Goal: Task Accomplishment & Management: Manage account settings

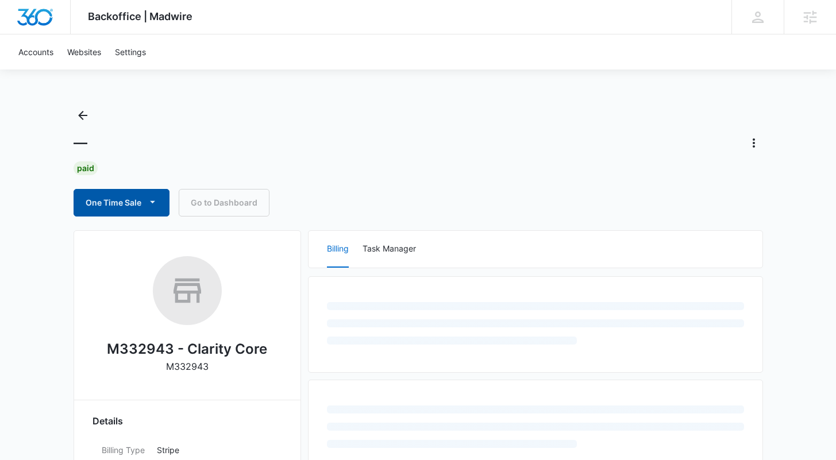
click at [155, 196] on icon "button" at bounding box center [153, 202] width 12 height 12
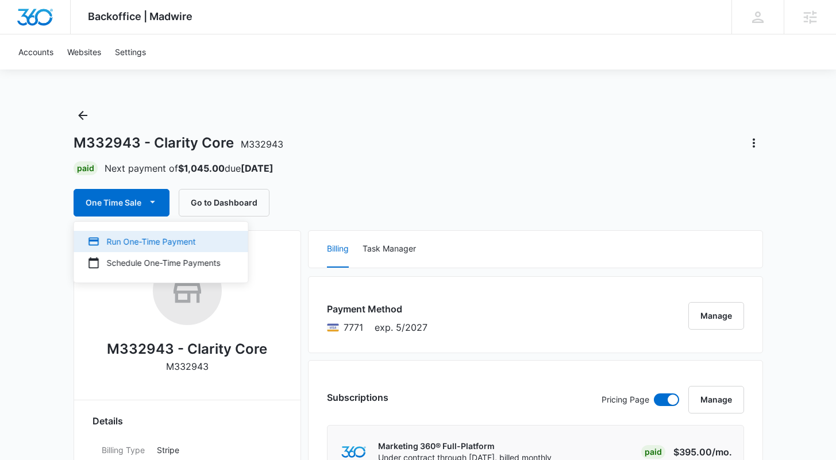
click at [159, 242] on div "Run One-Time Payment" at bounding box center [154, 242] width 133 height 12
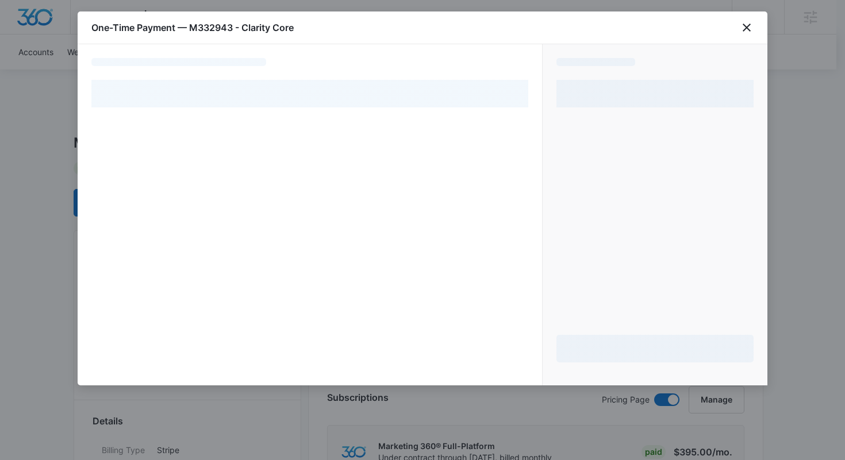
select select "pm_1Re0aEA4n8RTgNjUrRFnw4Pt"
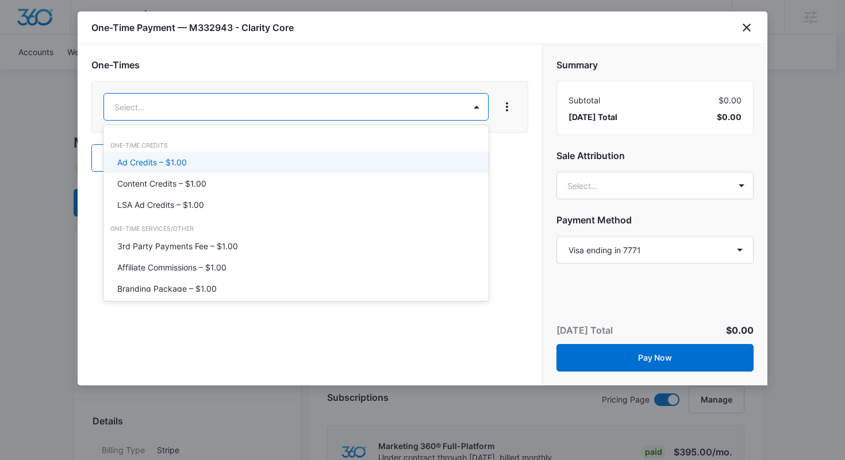
click at [245, 157] on div "Ad Credits – $1.00" at bounding box center [294, 162] width 355 height 12
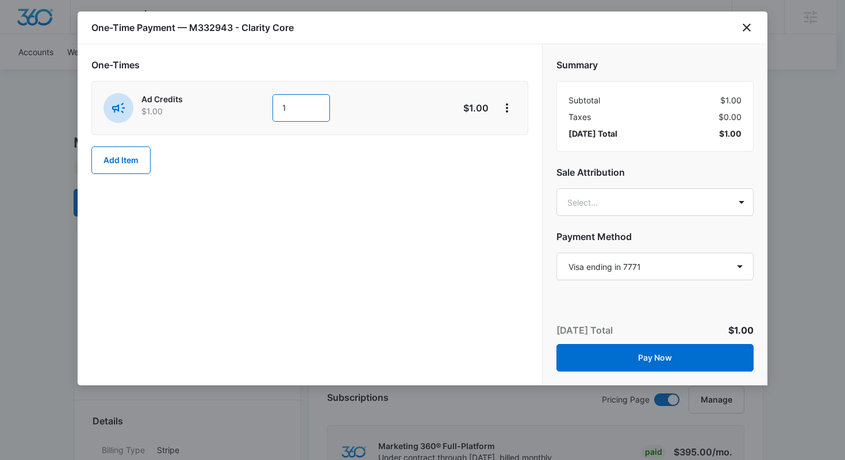
click at [303, 110] on input "1" at bounding box center [300, 108] width 57 height 28
type input "1000"
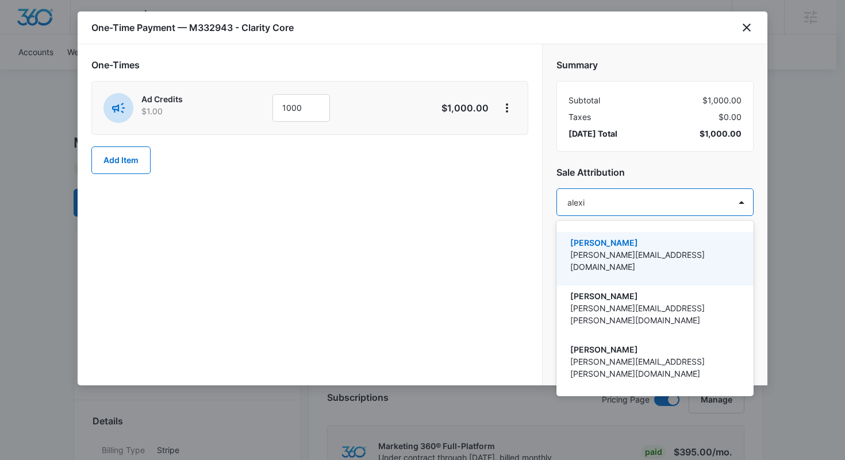
type input "[PERSON_NAME]"
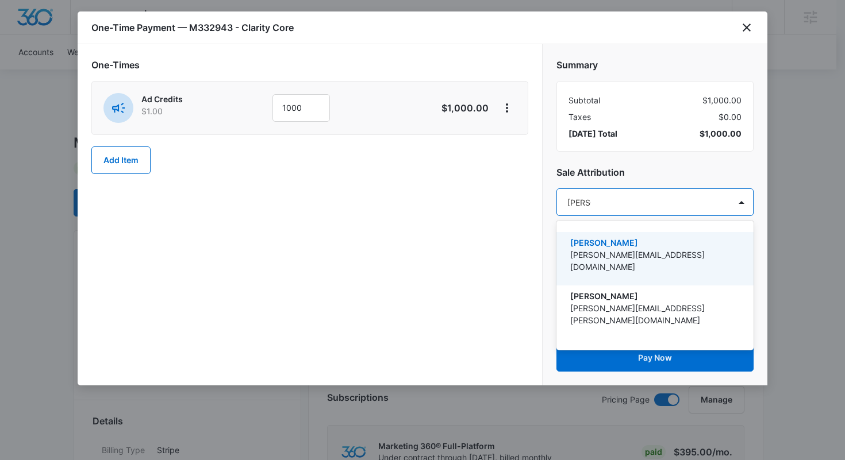
click at [645, 251] on p "[PERSON_NAME][EMAIL_ADDRESS][DOMAIN_NAME]" at bounding box center [653, 261] width 167 height 24
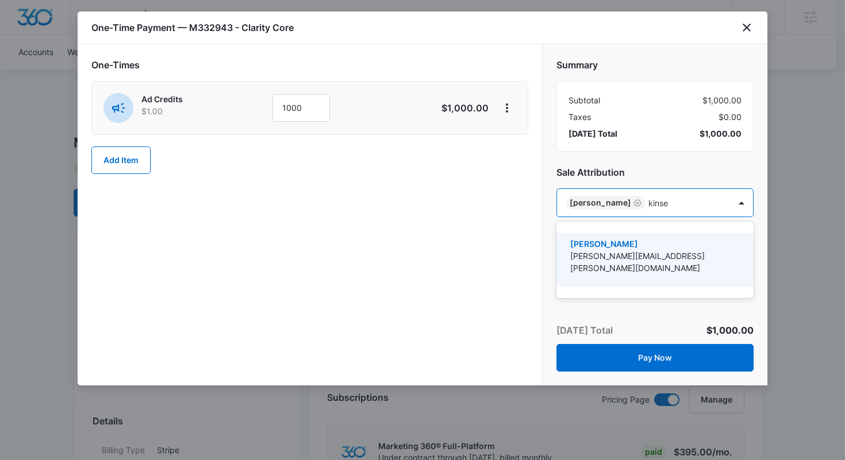
type input "[PERSON_NAME]"
click at [640, 249] on p "[PERSON_NAME]" at bounding box center [653, 244] width 167 height 12
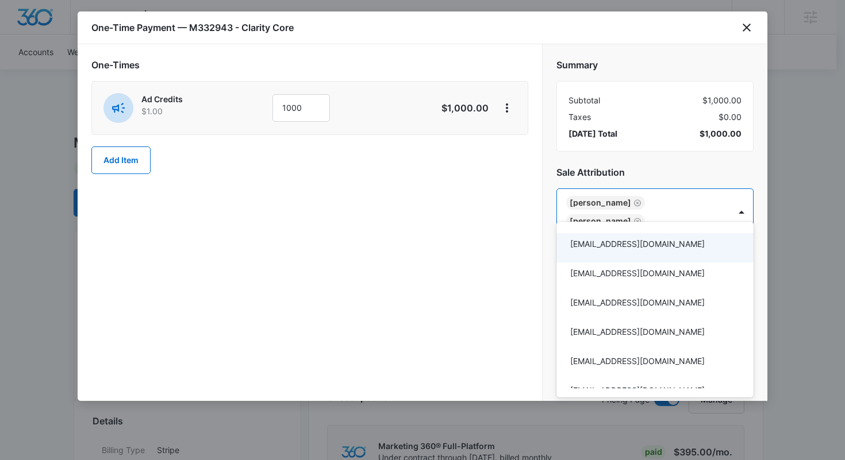
click at [448, 230] on div at bounding box center [422, 230] width 845 height 460
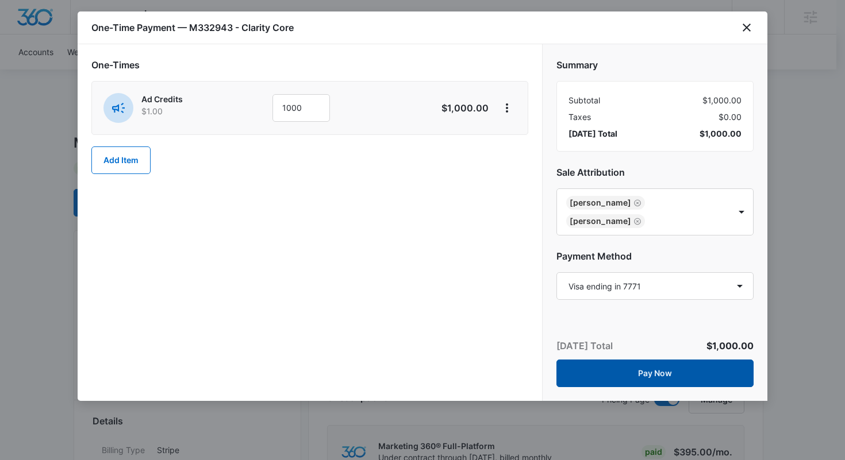
click at [619, 360] on button "Pay Now" at bounding box center [654, 374] width 197 height 28
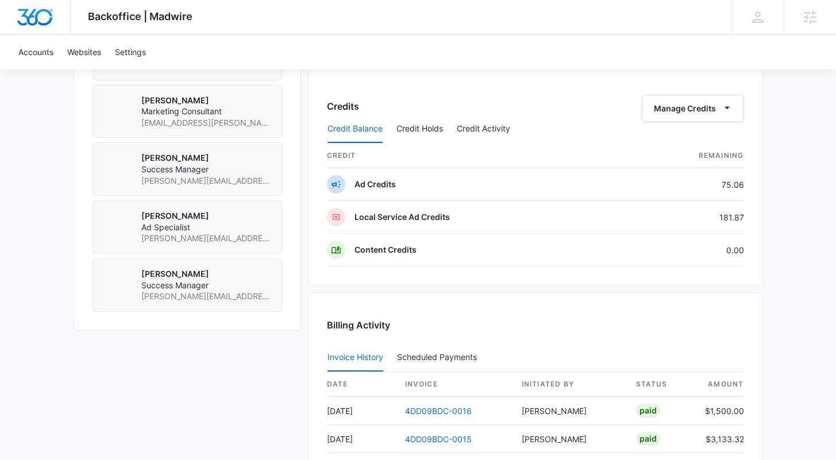
scroll to position [955, 0]
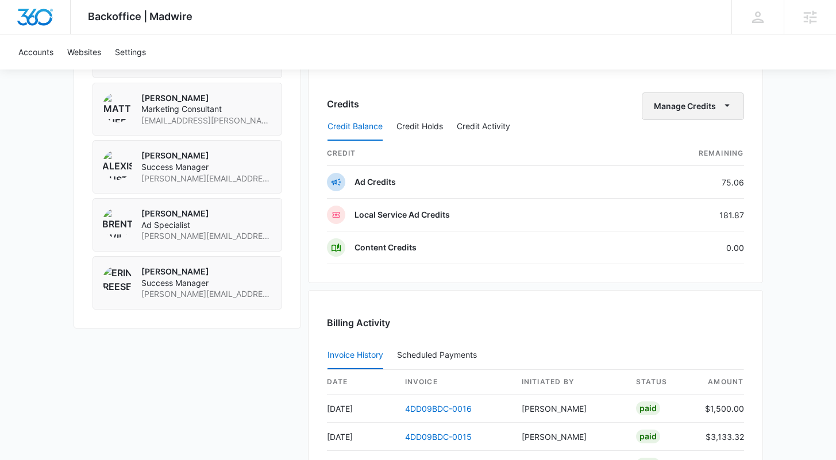
click at [673, 105] on button "Manage Credits" at bounding box center [693, 107] width 102 height 28
click at [663, 139] on div "Transfer Credits" at bounding box center [687, 143] width 60 height 8
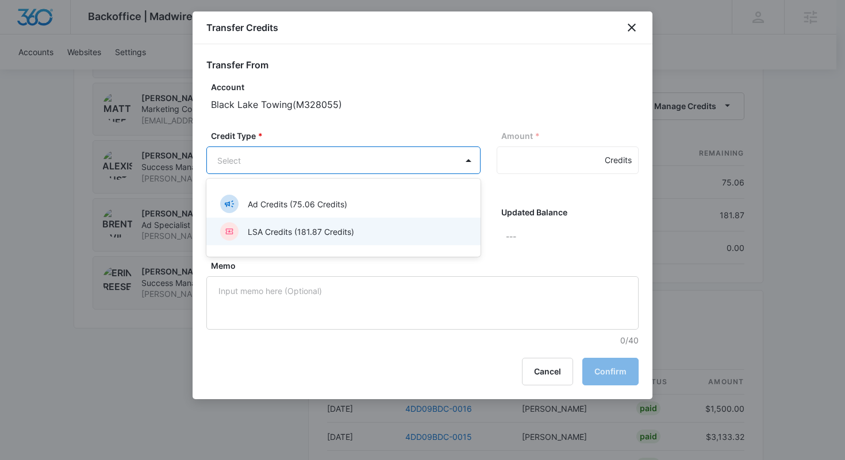
click at [402, 232] on div "LSA Credits (181.87 Credits)" at bounding box center [342, 231] width 244 height 18
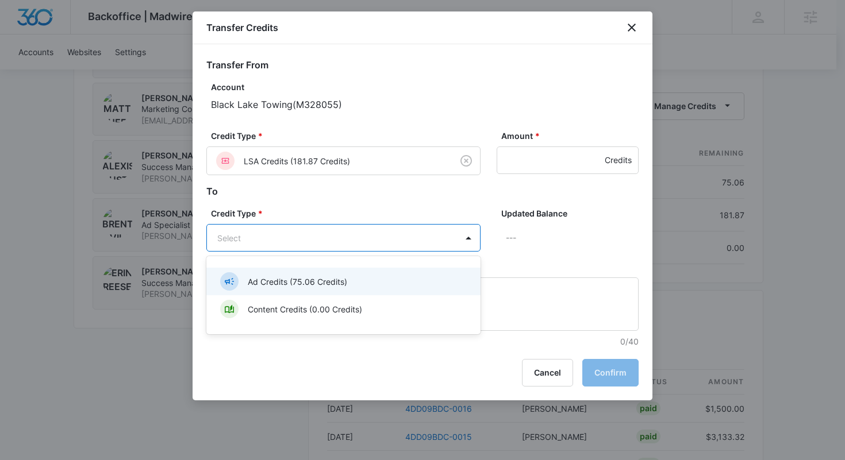
click at [374, 279] on div "Ad Credits (75.06 Credits)" at bounding box center [342, 281] width 244 height 18
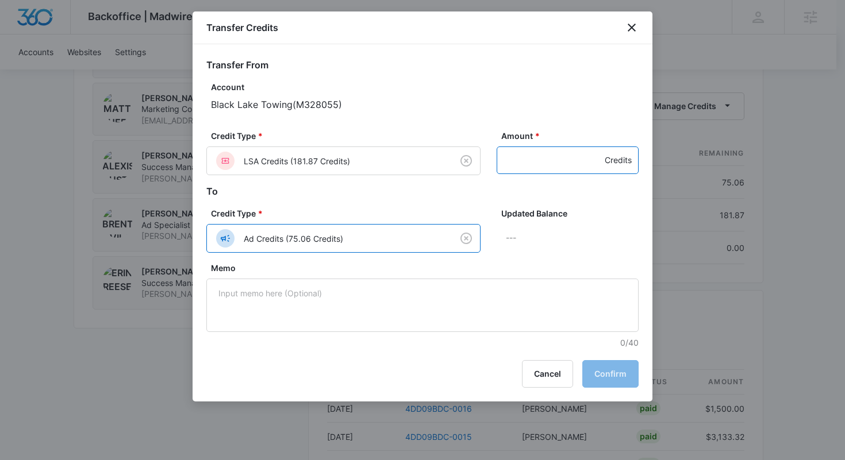
click at [530, 164] on input "Amount *" at bounding box center [568, 161] width 142 height 28
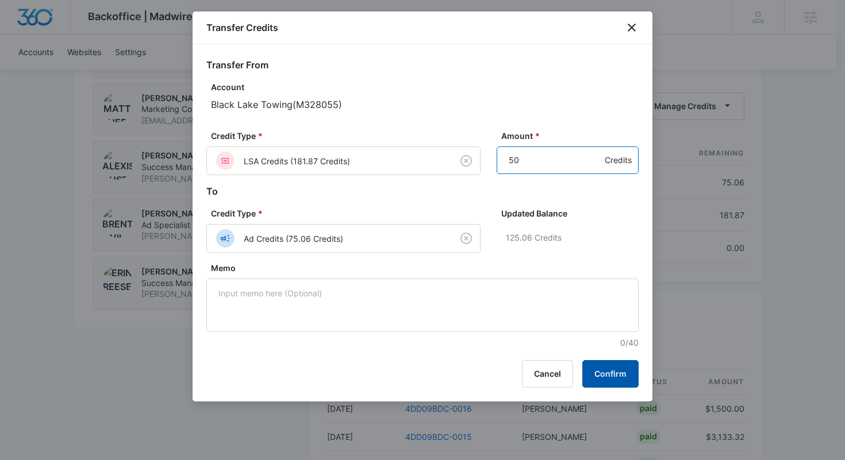
type input "50"
click at [602, 370] on button "Confirm" at bounding box center [610, 374] width 56 height 28
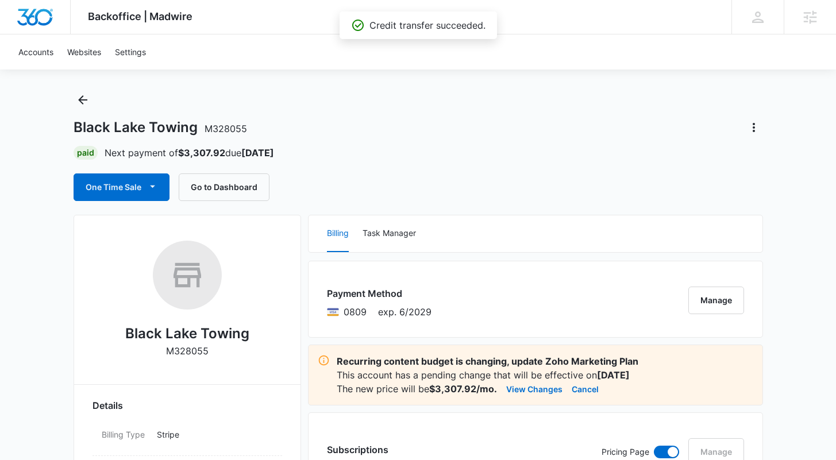
scroll to position [0, 0]
